Goal: Task Accomplishment & Management: Manage account settings

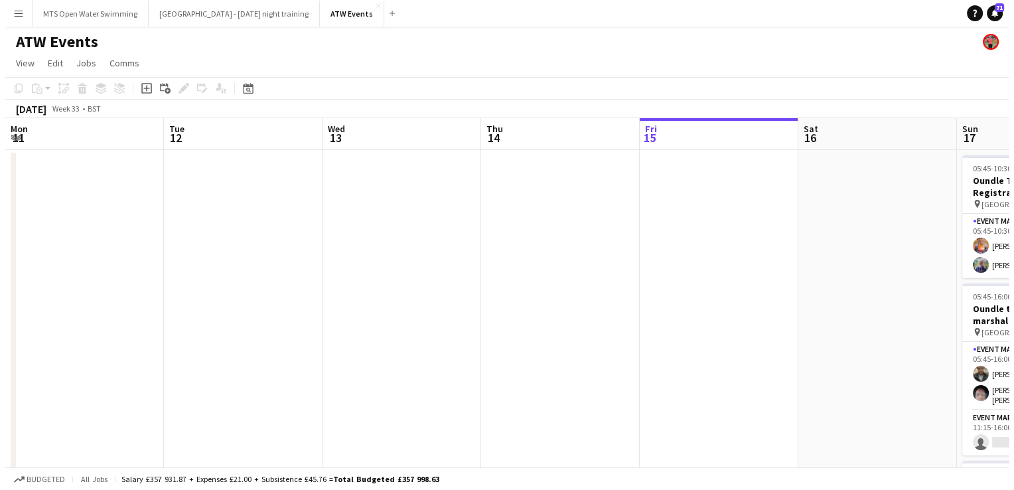
scroll to position [0, 337]
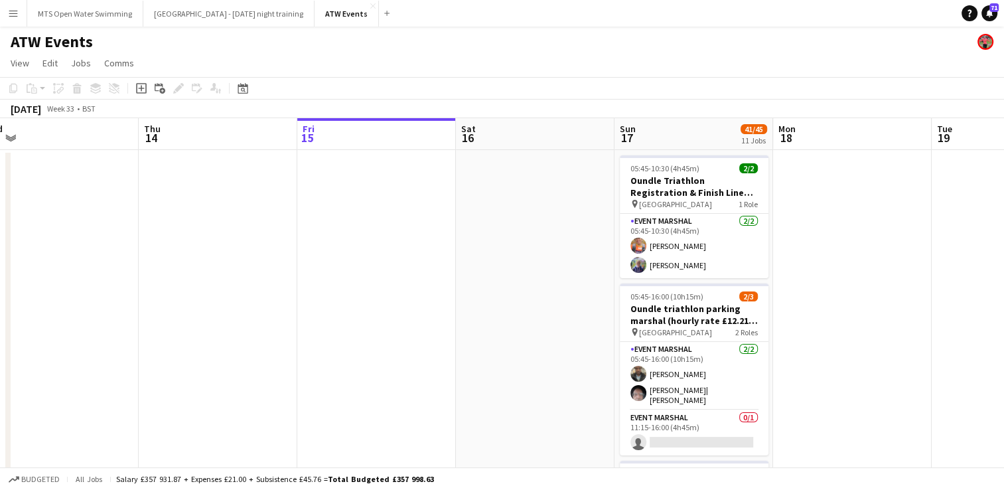
click at [12, 17] on app-icon "Menu" at bounding box center [13, 13] width 11 height 11
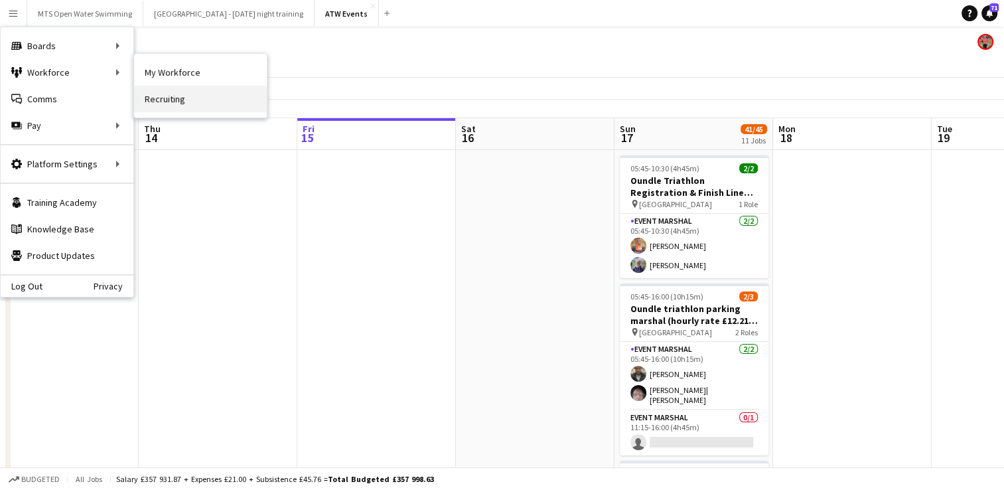
click at [154, 86] on link "Recruiting" at bounding box center [200, 99] width 133 height 27
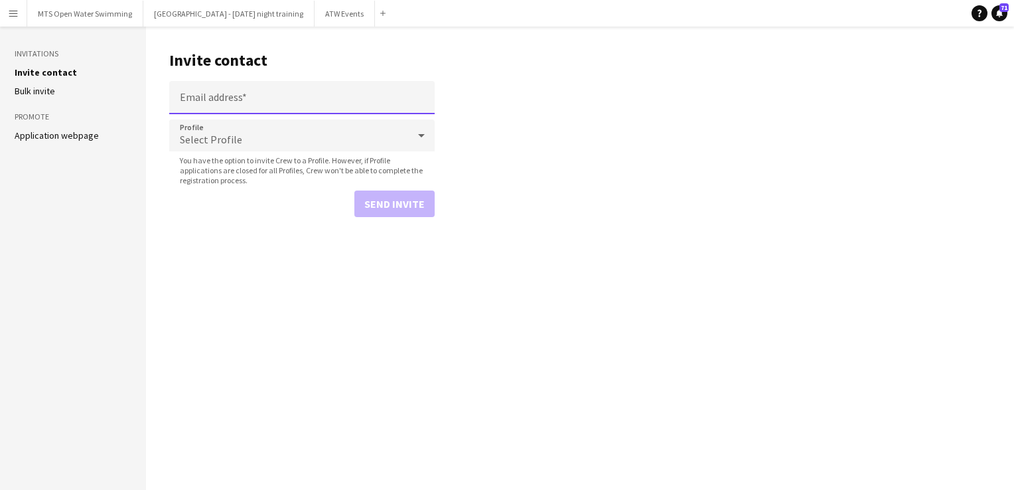
click at [220, 107] on input "Email address" at bounding box center [301, 97] width 265 height 33
paste input "**********"
type input "**********"
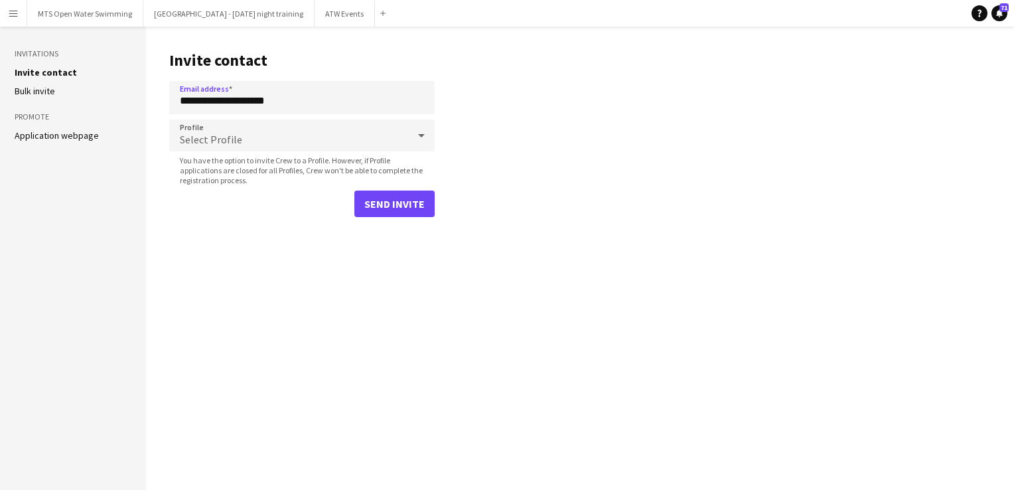
click at [240, 140] on div "Select Profile" at bounding box center [288, 135] width 239 height 32
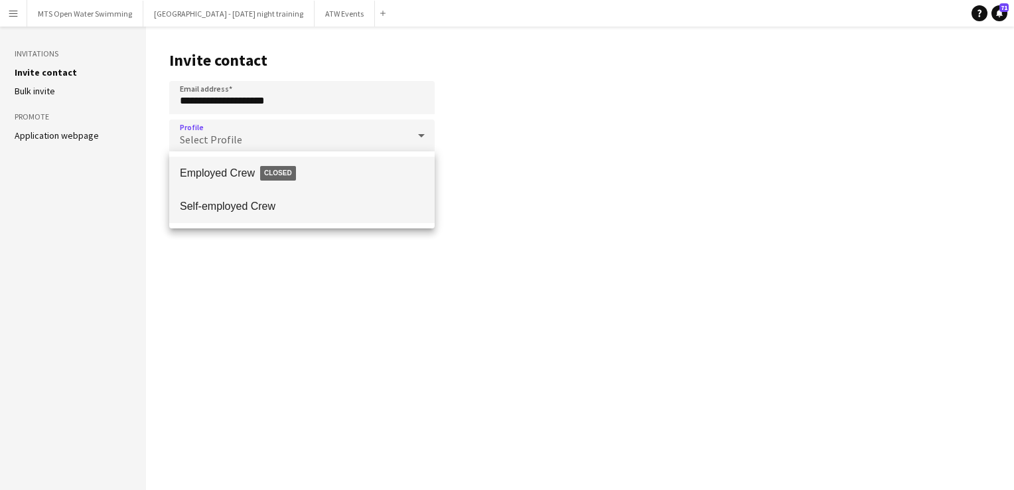
click at [246, 195] on mat-option "Self-employed Crew" at bounding box center [301, 206] width 265 height 33
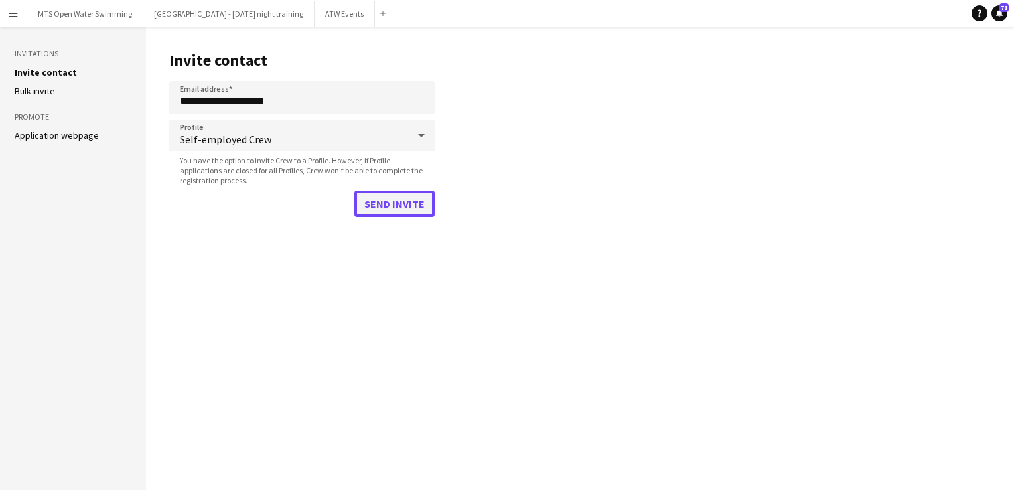
click at [382, 198] on button "Send invite" at bounding box center [394, 203] width 80 height 27
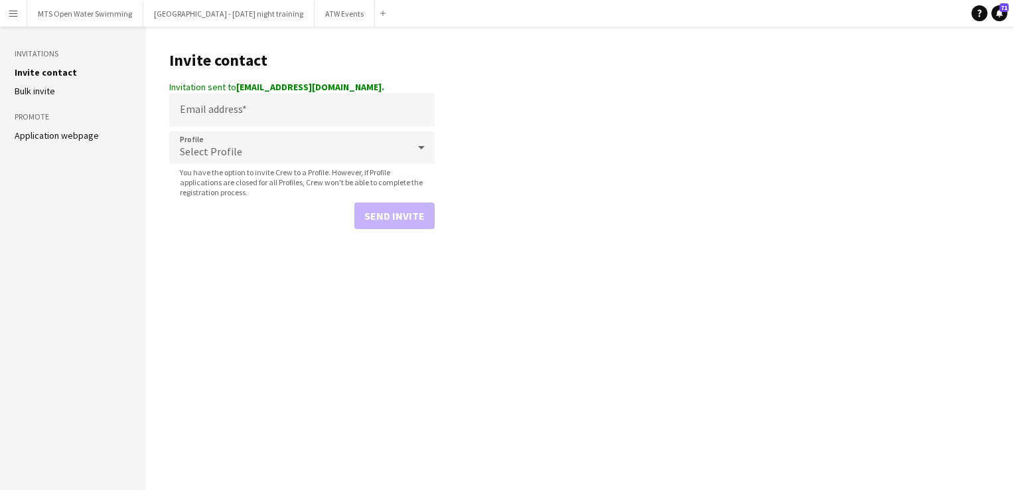
click at [323, 31] on main "Invite contact Invitation sent to [EMAIL_ADDRESS][DOMAIN_NAME]. Email address P…" at bounding box center [580, 258] width 868 height 463
click at [319, 17] on button "ATW Events Close" at bounding box center [345, 14] width 60 height 26
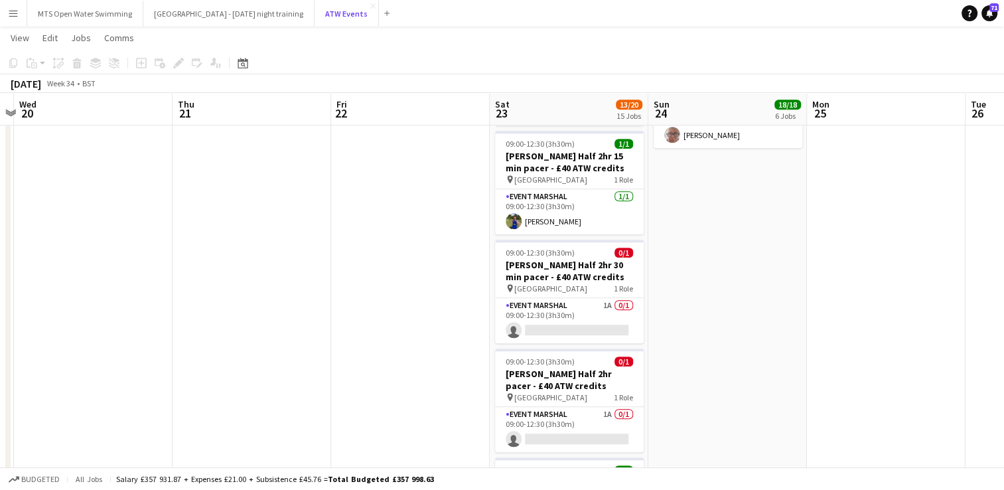
scroll to position [886, 0]
click at [605, 297] on app-card-role "Event Marshal 1A 0/1 09:00-12:30 (3h30m) single-neutral-actions" at bounding box center [569, 319] width 149 height 45
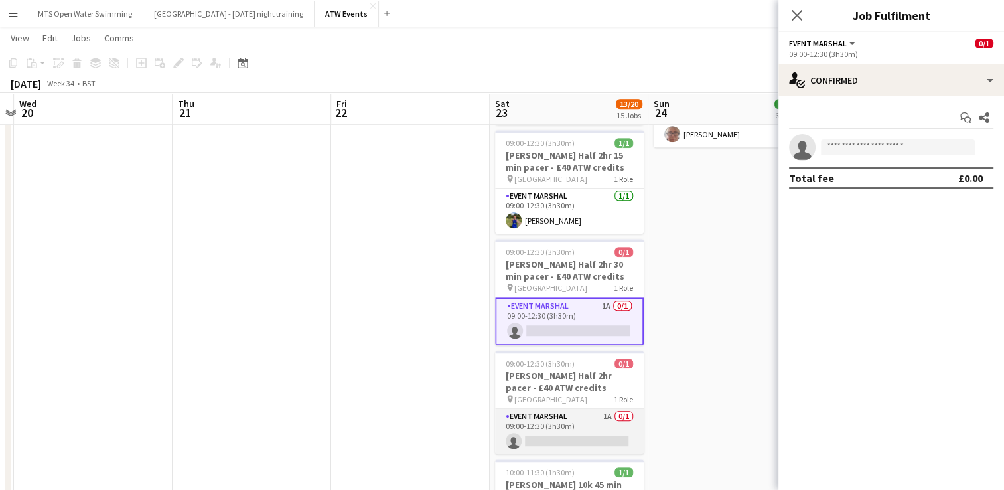
click at [602, 409] on app-card-role "Event Marshal 1A 0/1 09:00-12:30 (3h30m) single-neutral-actions" at bounding box center [569, 431] width 149 height 45
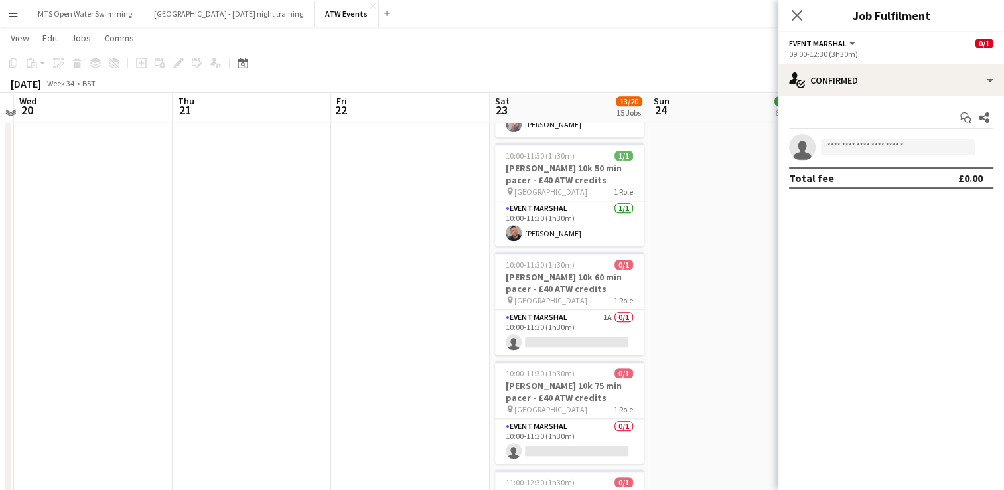
scroll to position [1312, 0]
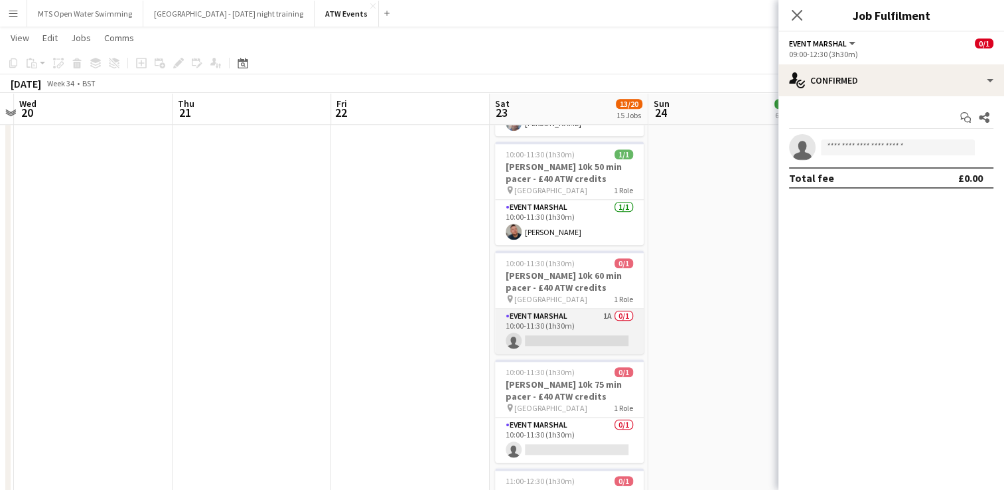
click at [609, 309] on app-card-role "Event Marshal 1A 0/1 10:00-11:30 (1h30m) single-neutral-actions" at bounding box center [569, 331] width 149 height 45
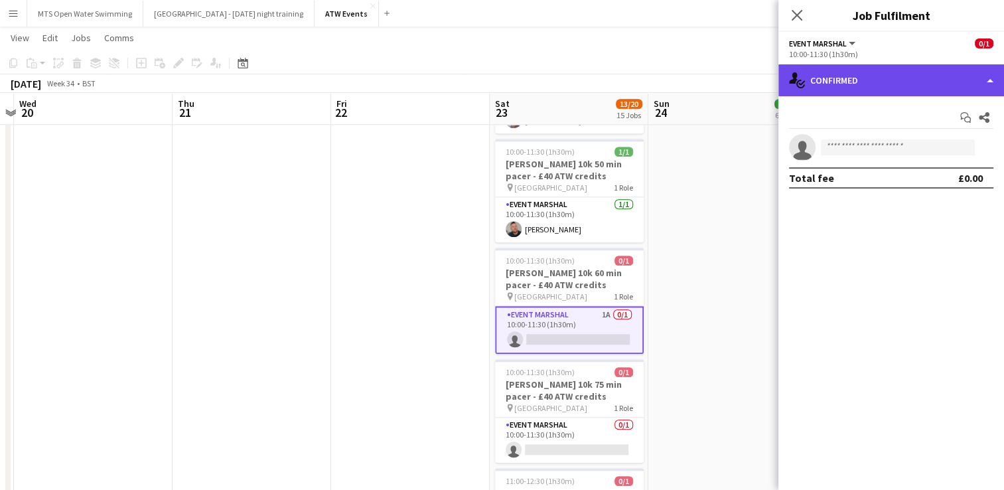
click at [828, 94] on div "single-neutral-actions-check-2 Confirmed" at bounding box center [891, 80] width 226 height 32
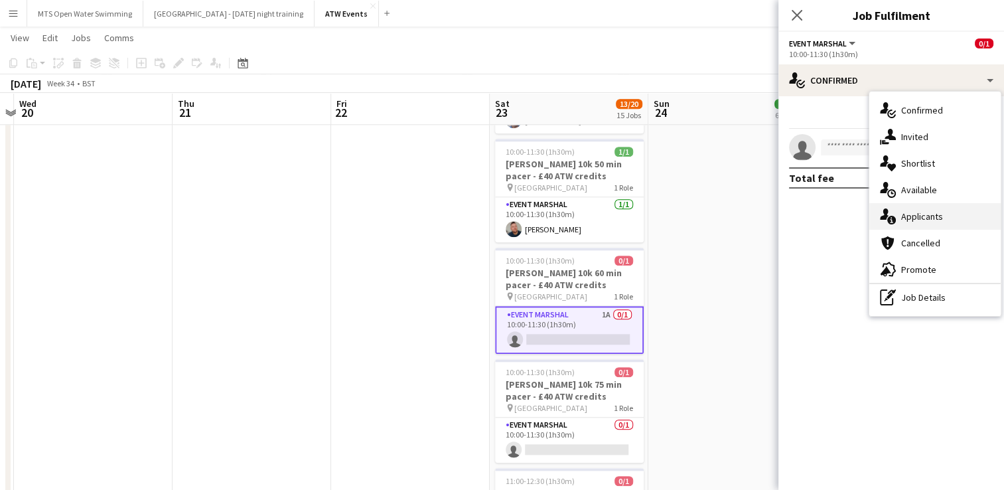
click at [904, 218] on div "single-neutral-actions-information Applicants" at bounding box center [934, 216] width 131 height 27
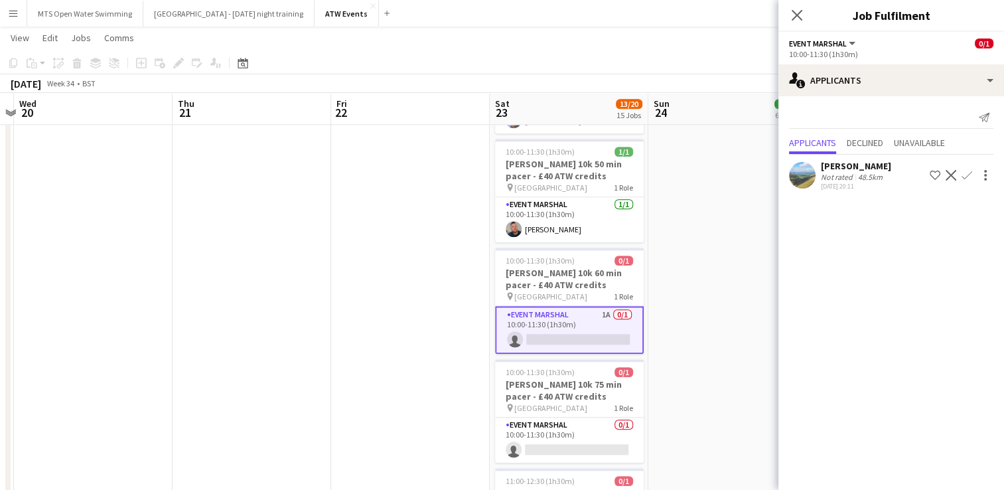
click at [968, 177] on app-icon "Confirm" at bounding box center [966, 175] width 11 height 11
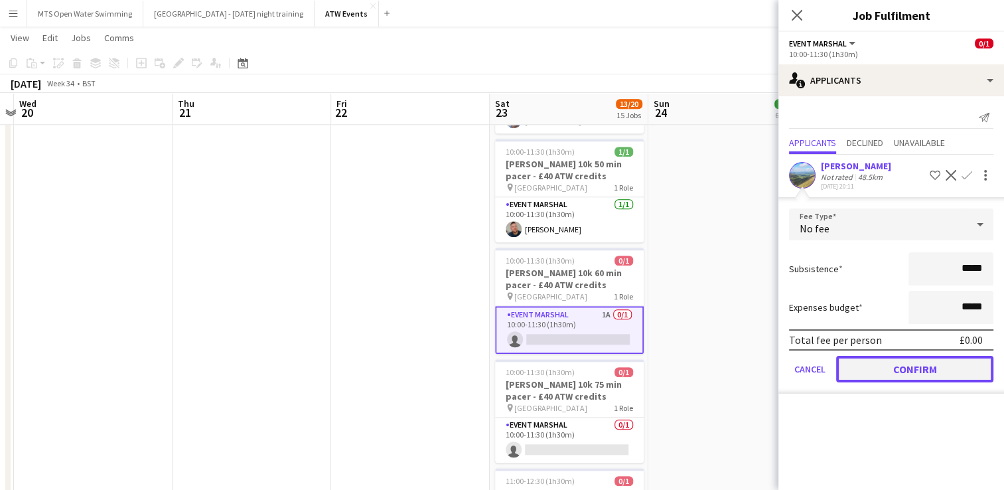
click at [914, 369] on button "Confirm" at bounding box center [914, 369] width 157 height 27
